Goal: Information Seeking & Learning: Learn about a topic

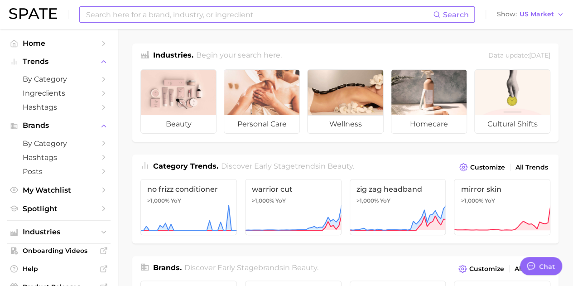
click at [193, 13] on input at bounding box center [259, 14] width 348 height 15
type input "Longevity"
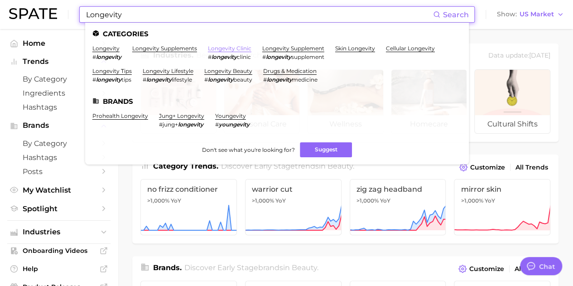
click at [235, 47] on link "longevity clinic" at bounding box center [230, 48] width 44 height 7
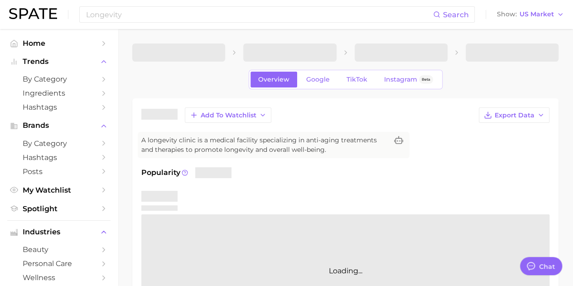
type textarea "x"
